Goal: Task Accomplishment & Management: Complete application form

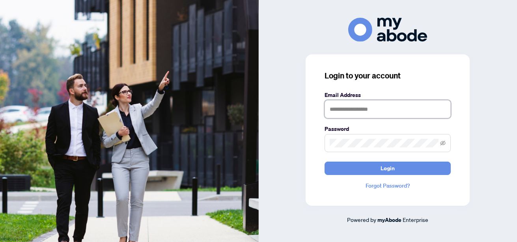
click at [388, 107] on input "text" at bounding box center [388, 109] width 126 height 18
type input "**********"
click at [325, 162] on button "Login" at bounding box center [388, 168] width 126 height 13
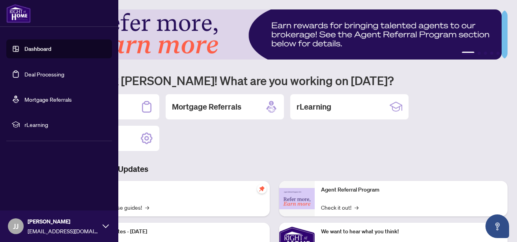
click at [49, 73] on link "Deal Processing" at bounding box center [44, 74] width 40 height 7
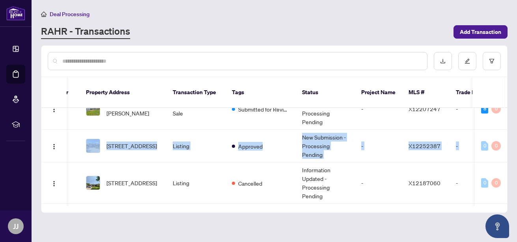
scroll to position [0, 150]
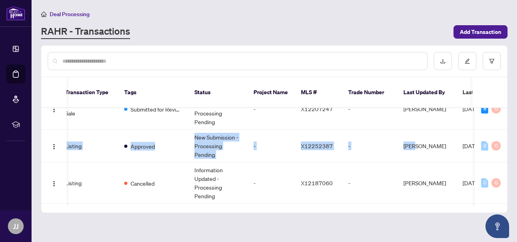
drag, startPoint x: 504, startPoint y: 120, endPoint x: 506, endPoint y: 129, distance: 8.4
click at [506, 129] on div "44787 [STREET_ADDRESS][PERSON_NAME] Listing Requires Additional Docs Informatio…" at bounding box center [274, 157] width 466 height 98
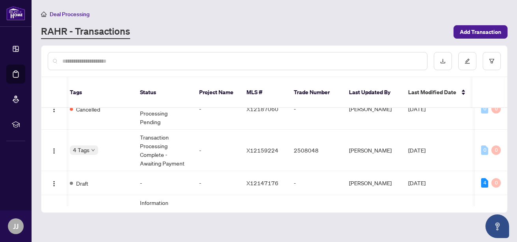
scroll to position [0, 26]
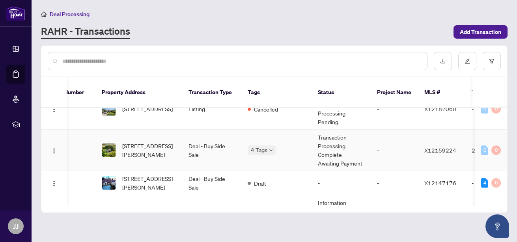
click at [181, 143] on td "[STREET_ADDRESS][PERSON_NAME]" at bounding box center [138, 150] width 87 height 41
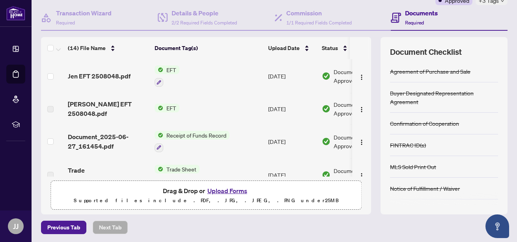
scroll to position [100, 0]
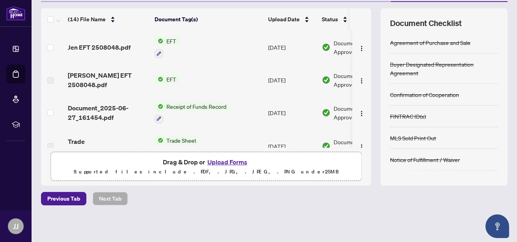
click at [235, 162] on button "Upload Forms" at bounding box center [227, 162] width 45 height 10
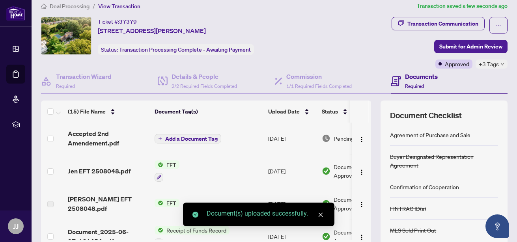
scroll to position [0, 0]
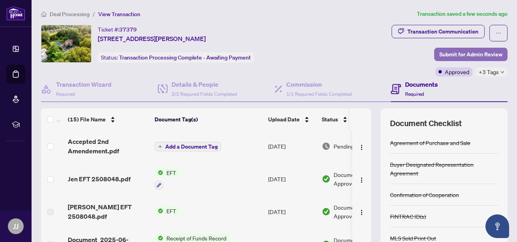
click at [463, 56] on span "Submit for Admin Review" at bounding box center [470, 54] width 63 height 13
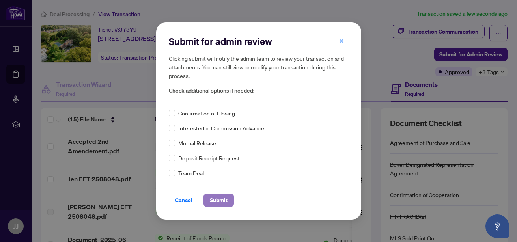
click at [215, 196] on span "Submit" at bounding box center [219, 200] width 18 height 13
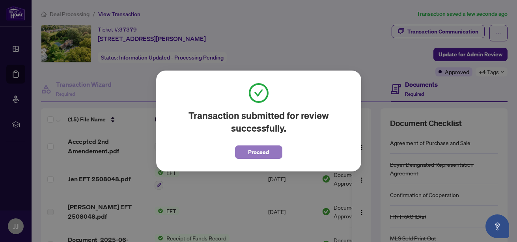
click at [263, 156] on span "Proceed" at bounding box center [258, 152] width 21 height 13
